Goal: Find specific page/section

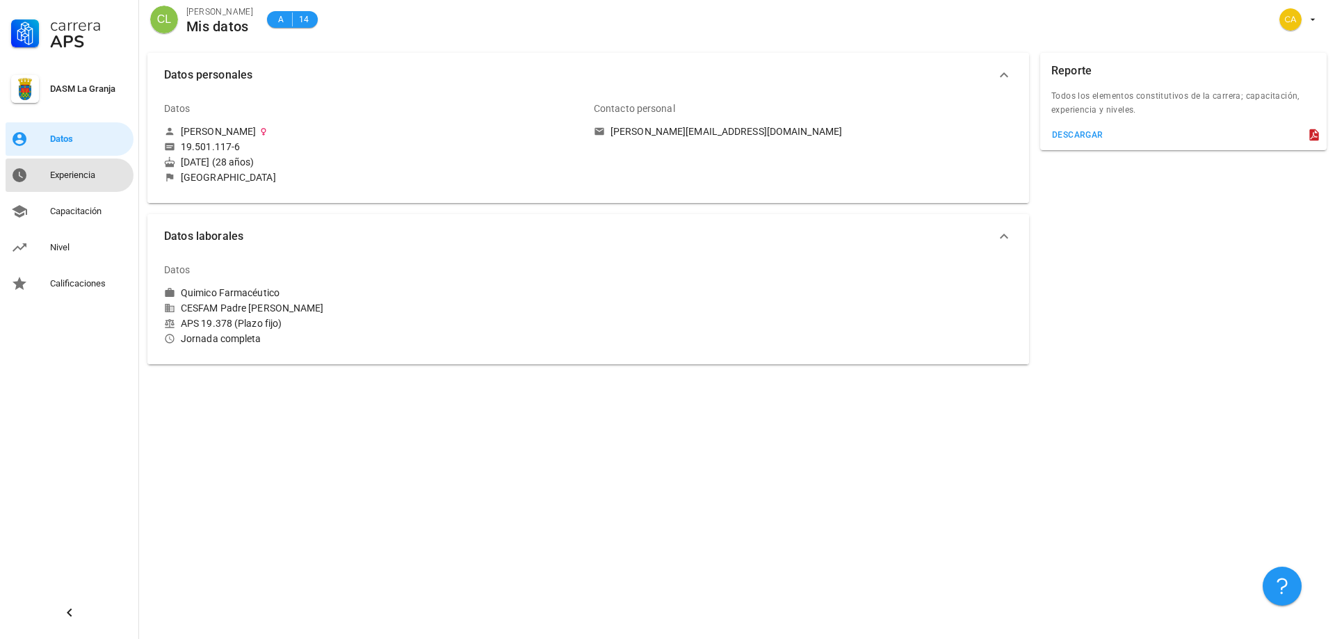
click at [58, 169] on div "Experiencia" at bounding box center [89, 175] width 78 height 22
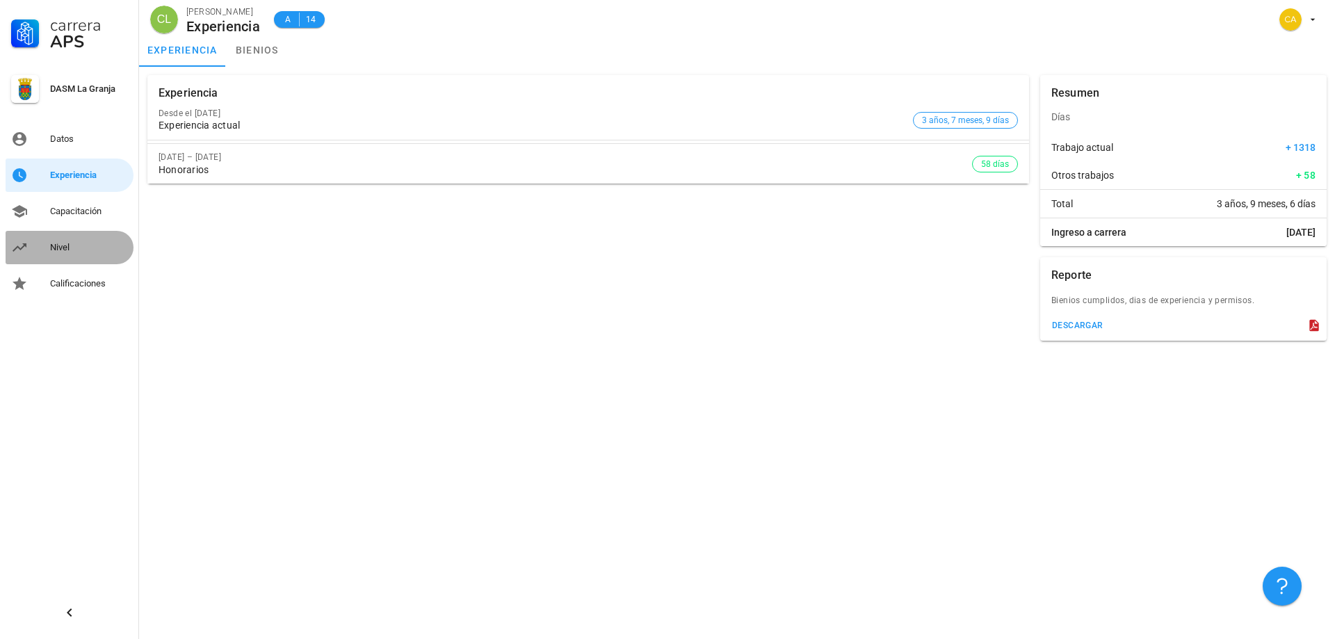
click at [83, 242] on div "Nivel" at bounding box center [89, 247] width 78 height 11
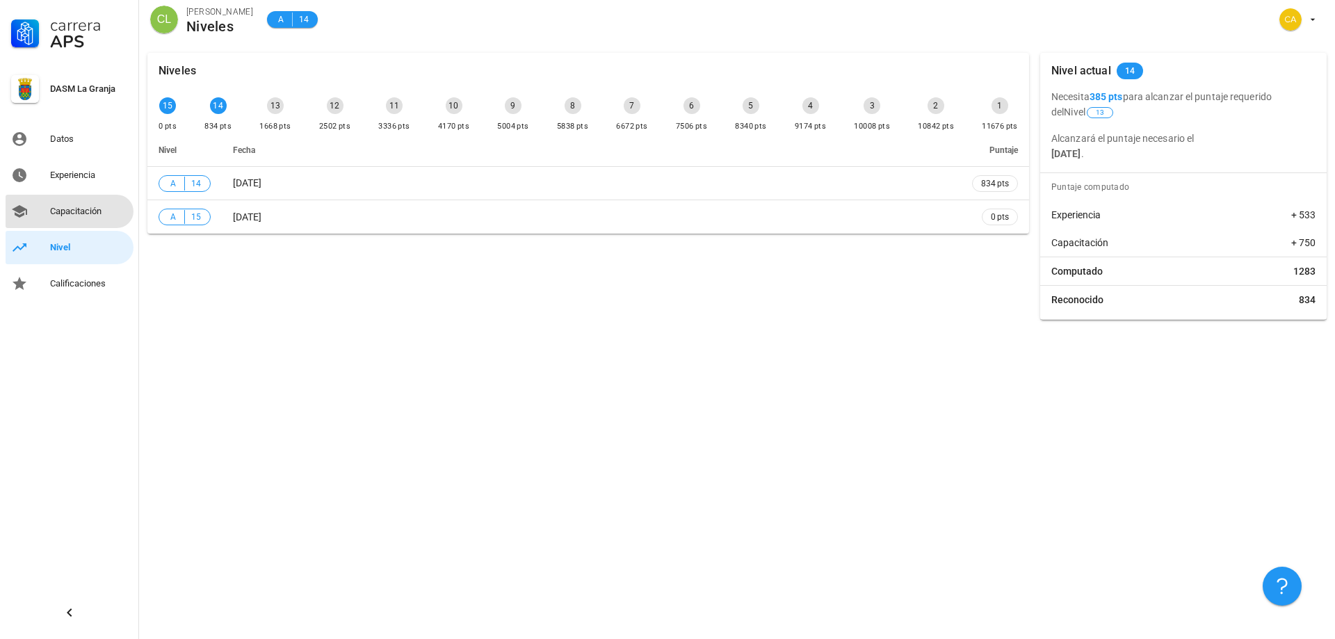
click at [70, 209] on div "Capacitación" at bounding box center [89, 211] width 78 height 11
